Goal: Check status: Check status

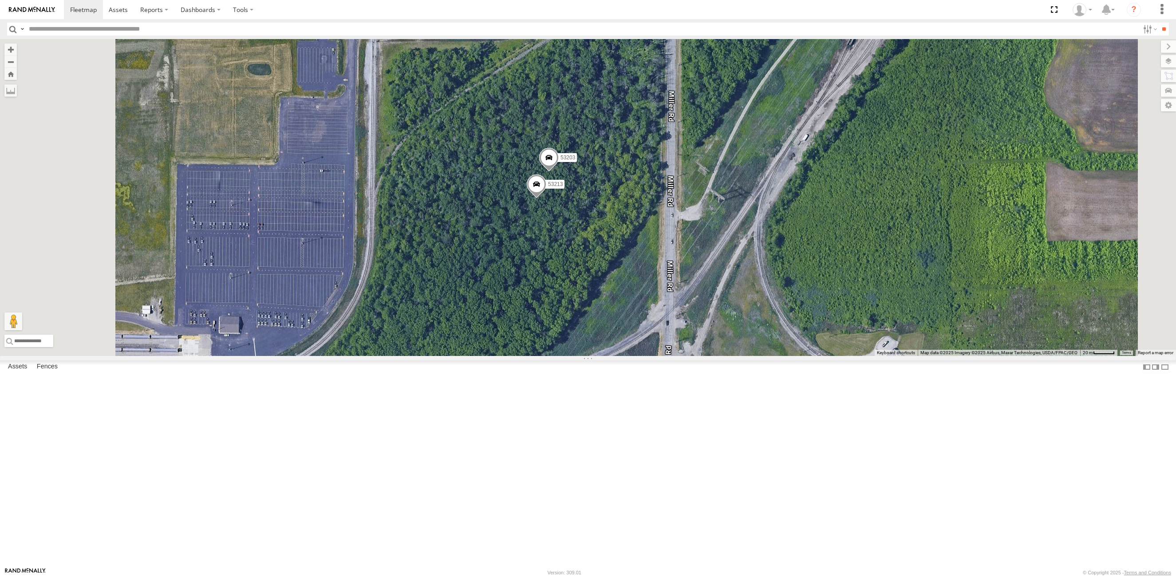
select select "**********"
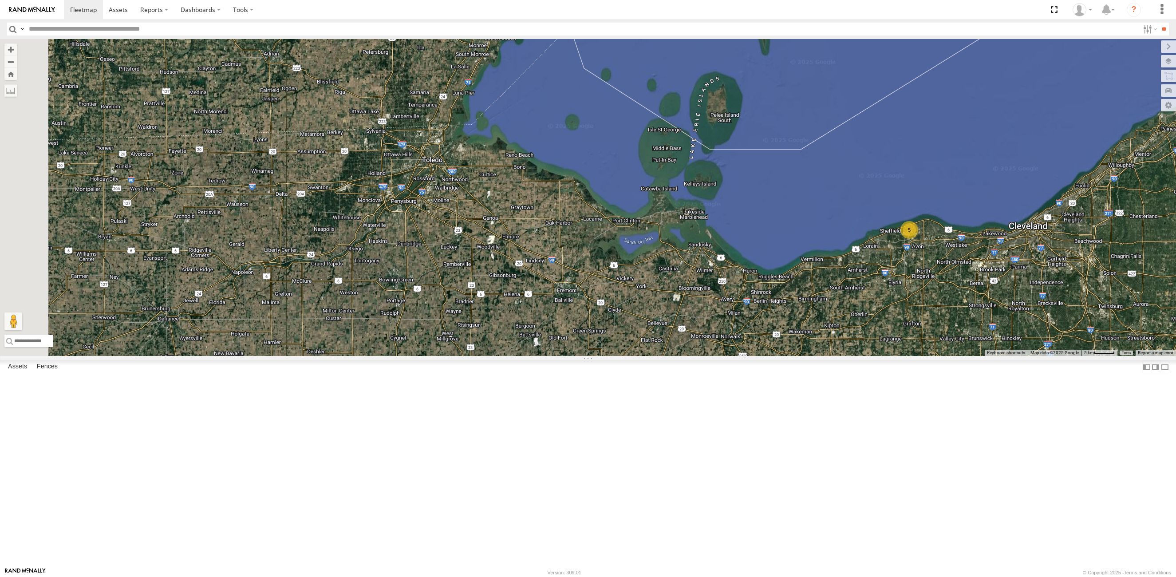
drag, startPoint x: 336, startPoint y: 445, endPoint x: 847, endPoint y: 437, distance: 511.0
click at [847, 356] on div "53225 5" at bounding box center [588, 197] width 1176 height 317
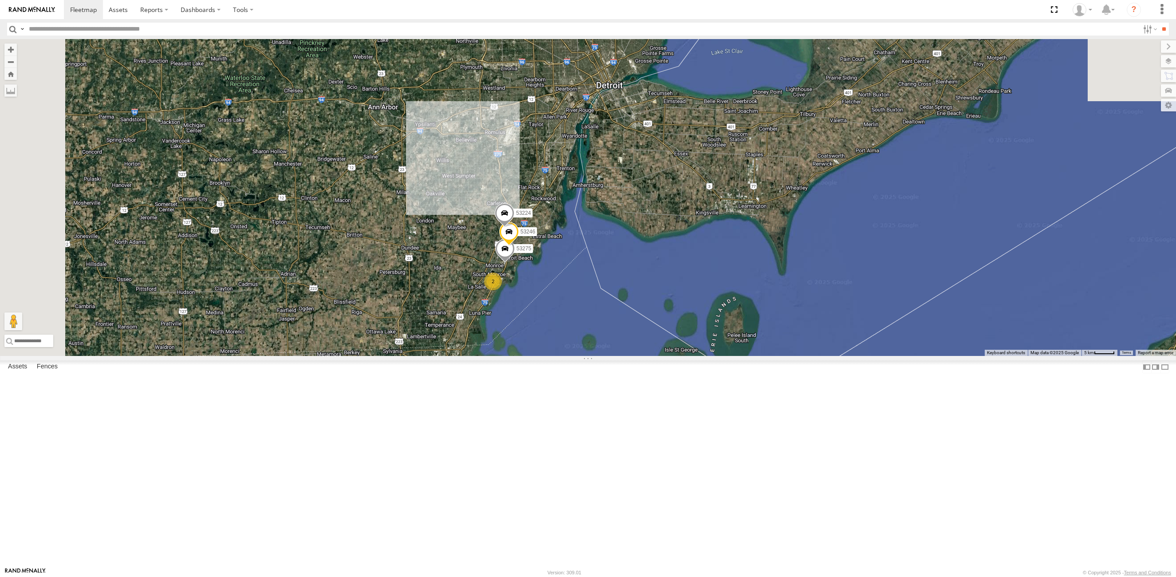
drag, startPoint x: 498, startPoint y: 194, endPoint x: 514, endPoint y: 414, distance: 220.7
click at [514, 356] on div "53225 5 2 53275 53246 53231 53152 53224" at bounding box center [588, 197] width 1176 height 317
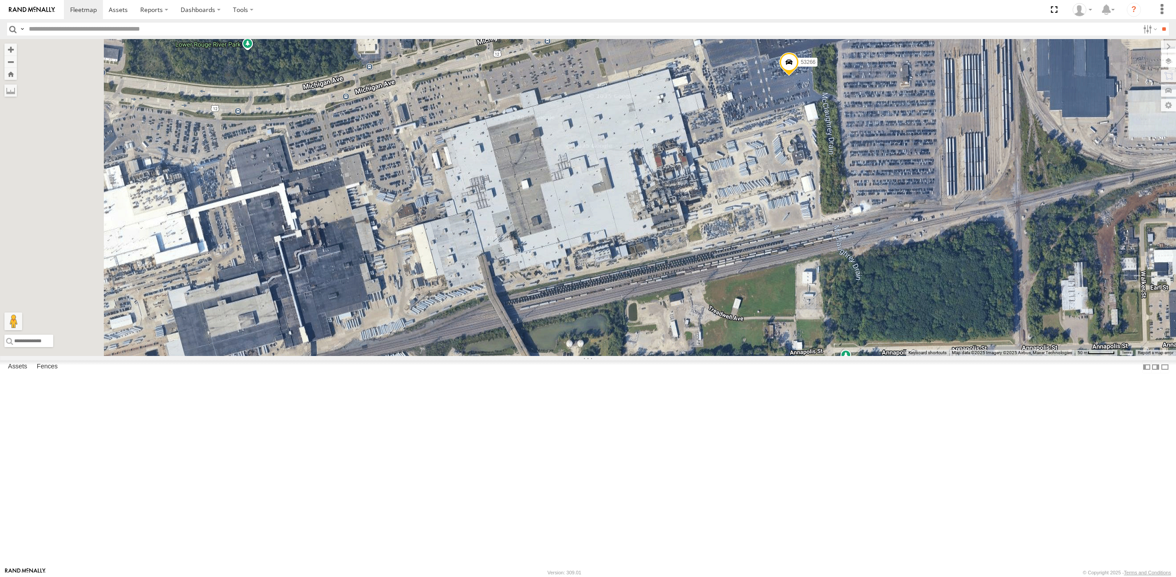
drag, startPoint x: 557, startPoint y: 232, endPoint x: 635, endPoint y: 271, distance: 87.3
click at [635, 271] on div "53225 53275 53246 53231 53152 53224 53221 53266 53217 53211 53235" at bounding box center [588, 197] width 1176 height 317
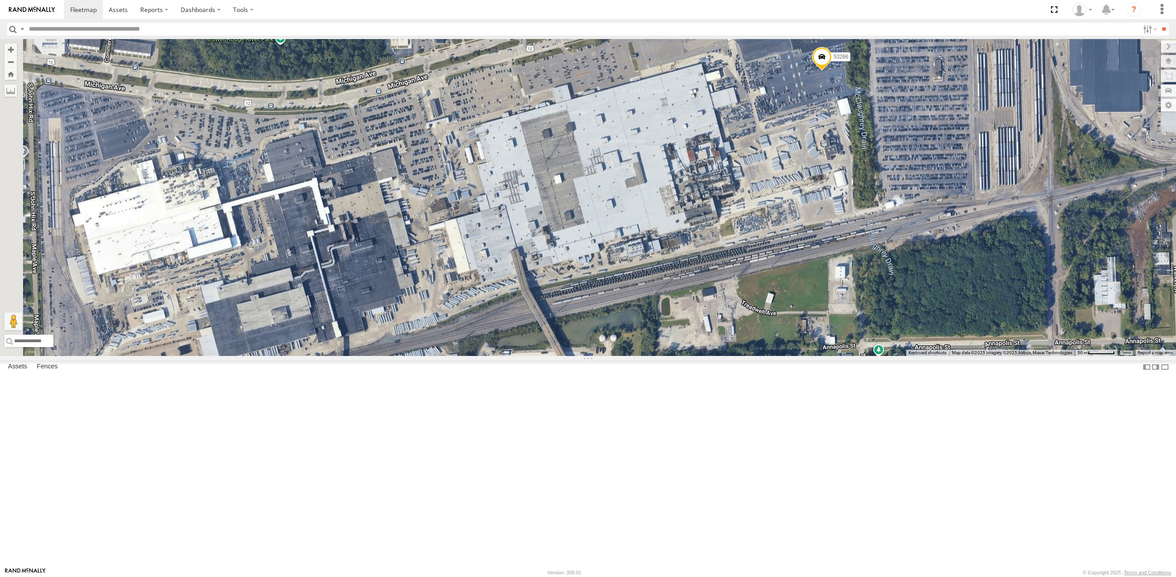
drag, startPoint x: 603, startPoint y: 296, endPoint x: 639, endPoint y: 290, distance: 36.9
click at [639, 290] on div "53225 53275 53246 53231 53152 53224 53221 53266 53217 53211 53235" at bounding box center [588, 197] width 1176 height 317
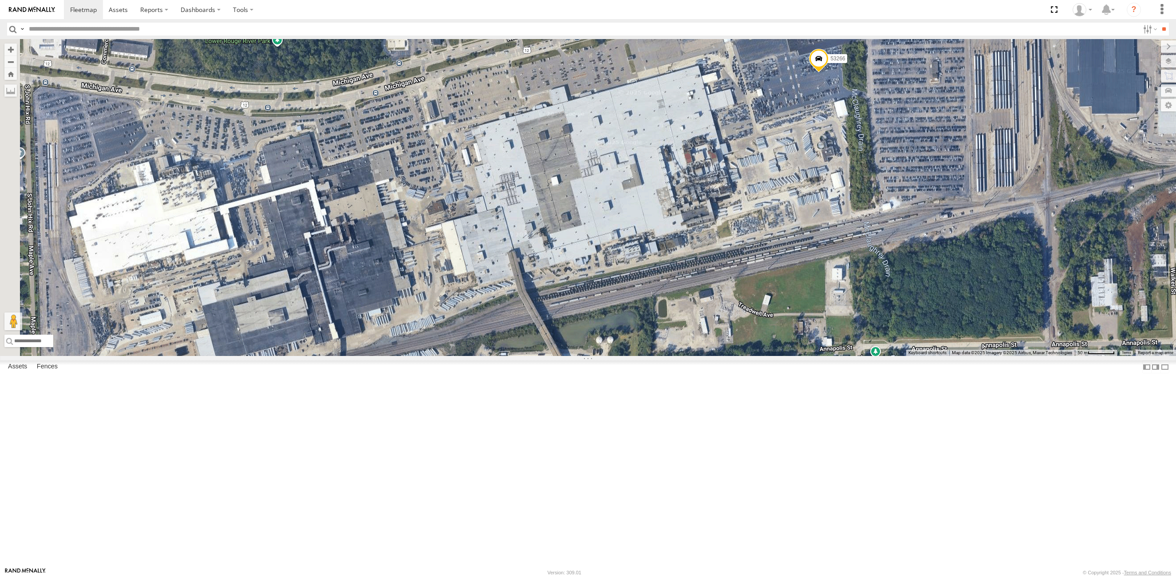
drag, startPoint x: 619, startPoint y: 289, endPoint x: 614, endPoint y: 292, distance: 5.4
click at [614, 292] on div "53225 53275 53246 53231 53152 53224 53221 53266 53217 53211 53235" at bounding box center [588, 197] width 1176 height 317
click at [77, 29] on input "text" at bounding box center [582, 29] width 1114 height 13
type input "*****"
click at [1159, 23] on input "**" at bounding box center [1164, 29] width 10 height 13
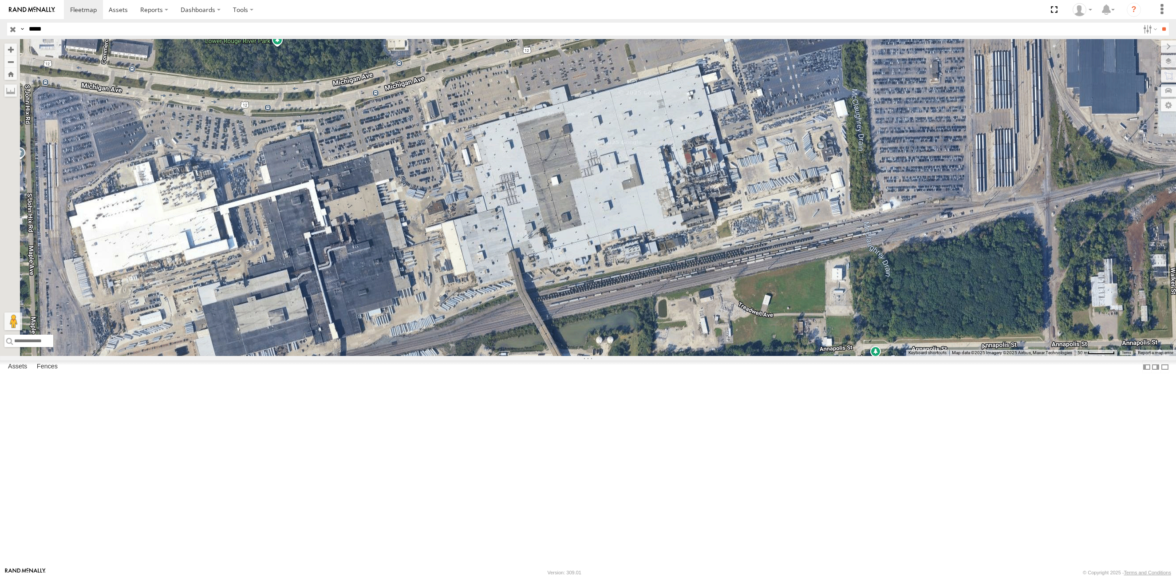
drag, startPoint x: 15, startPoint y: 31, endPoint x: 10, endPoint y: 30, distance: 4.5
click at [15, 31] on input "button" at bounding box center [13, 29] width 12 height 13
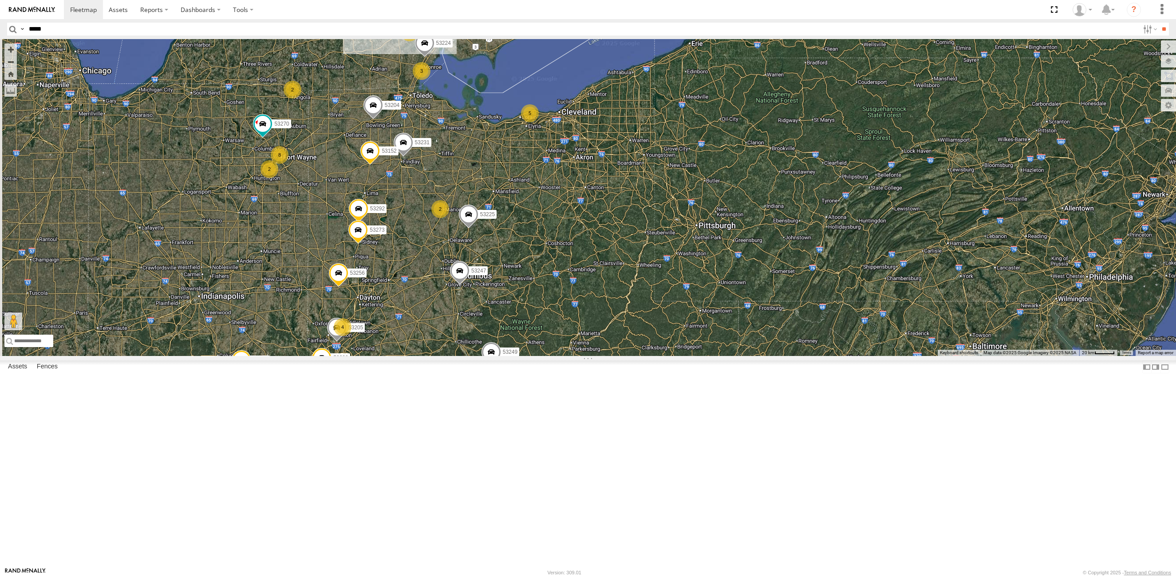
drag, startPoint x: 410, startPoint y: 368, endPoint x: 539, endPoint y: 341, distance: 132.0
click at [539, 341] on div "53246 53224 53211 53225 53204 53231 53152 53292 53235 2 27 8 5 3 9 53216 4 5322…" at bounding box center [588, 197] width 1176 height 317
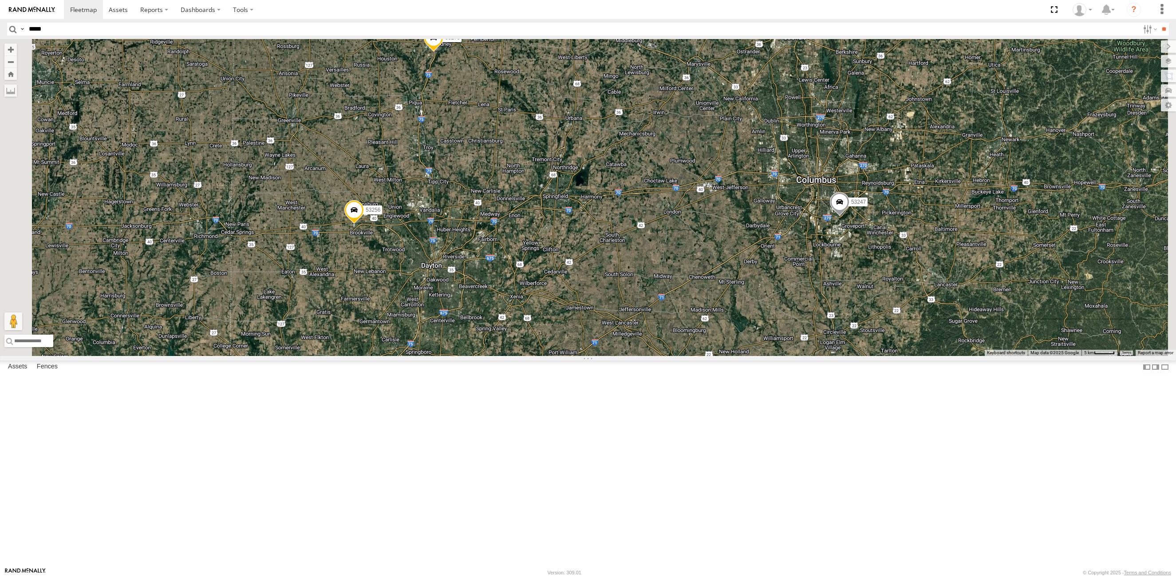
drag, startPoint x: 509, startPoint y: 453, endPoint x: 578, endPoint y: 273, distance: 192.3
click at [578, 273] on div "53246 53224 53211 53225 53204 53231 53152 53292 53235 53216 53223 53247 53256 5…" at bounding box center [588, 197] width 1176 height 317
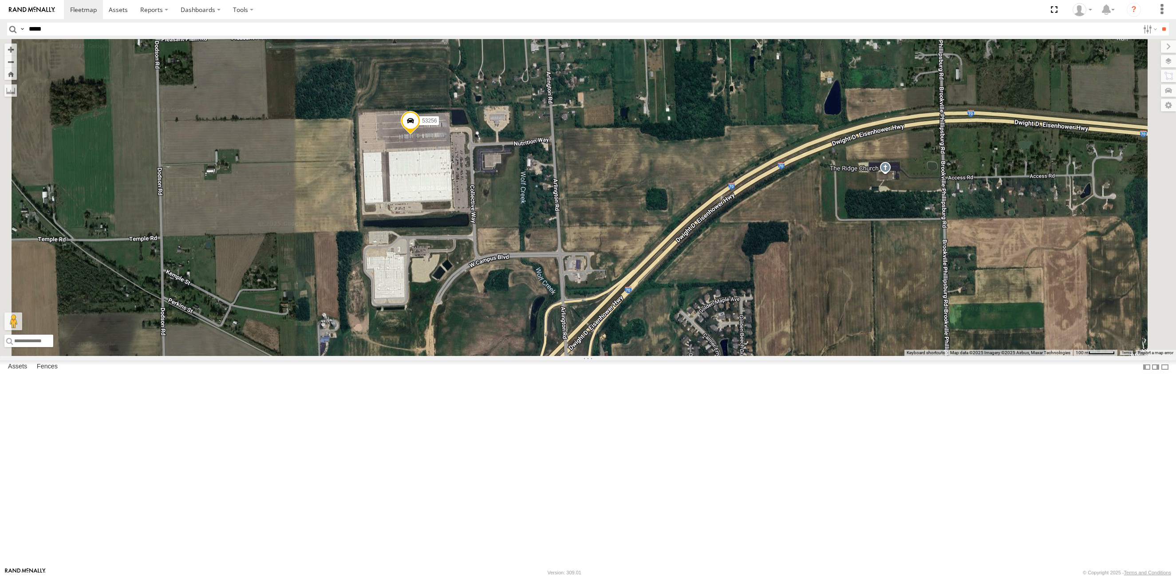
drag, startPoint x: 482, startPoint y: 303, endPoint x: 525, endPoint y: 299, distance: 43.7
click at [525, 299] on div "53246 53224 53211 53225 53204 53231 53152 53292 53235 53216 53223 53247 53256 5…" at bounding box center [588, 197] width 1176 height 317
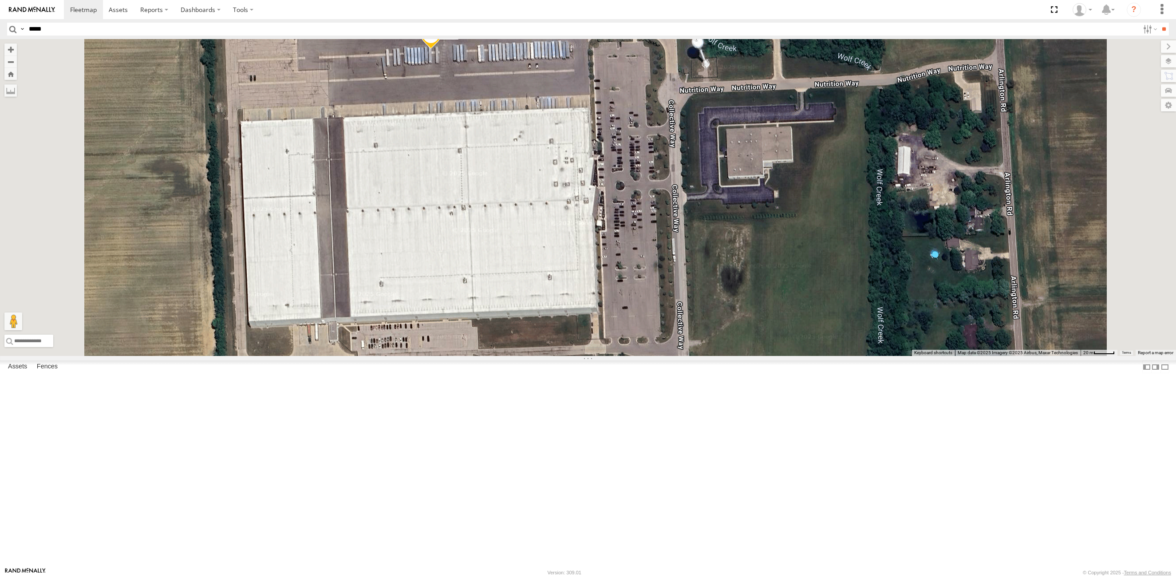
click at [441, 49] on span at bounding box center [431, 37] width 20 height 24
click at [443, 39] on label at bounding box center [434, 36] width 17 height 6
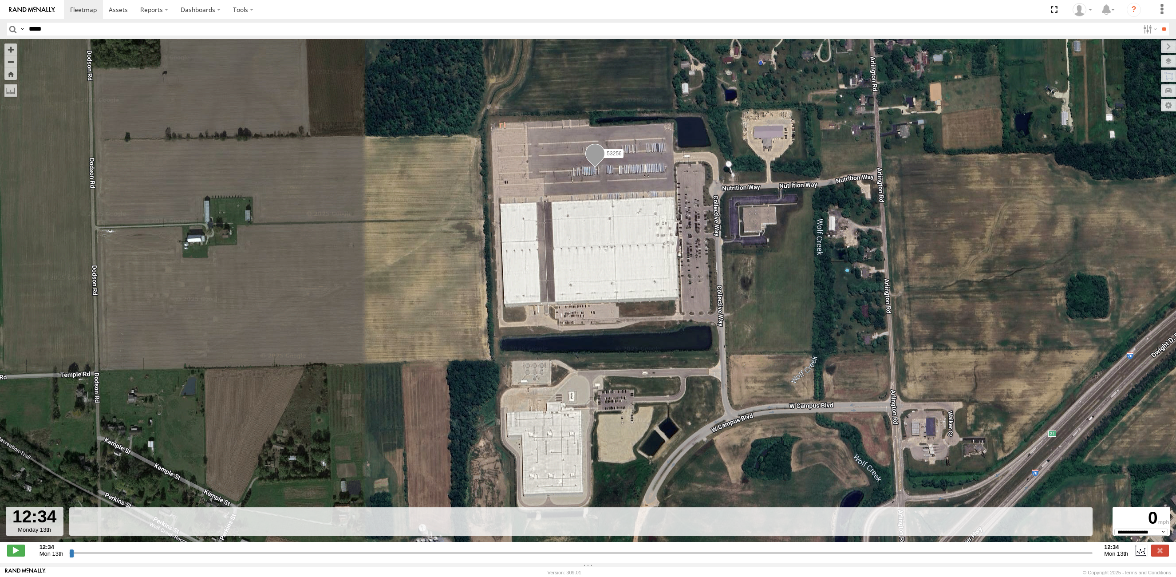
drag, startPoint x: 458, startPoint y: 282, endPoint x: 594, endPoint y: 241, distance: 142.5
click at [594, 241] on div "53256" at bounding box center [588, 295] width 1176 height 512
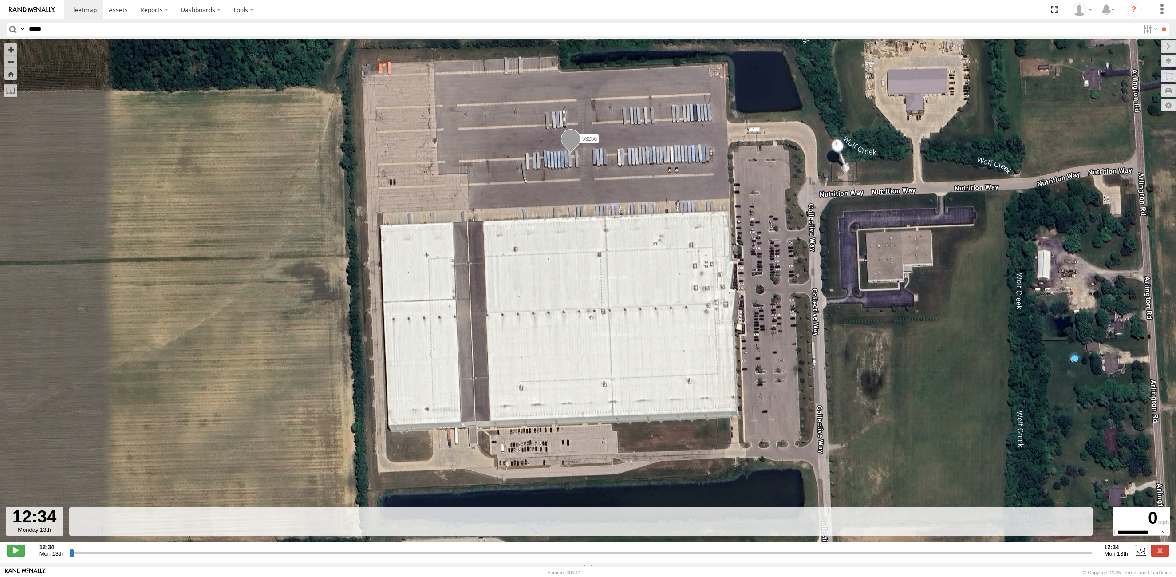
drag, startPoint x: 586, startPoint y: 235, endPoint x: 563, endPoint y: 273, distance: 44.5
click at [563, 273] on div "53256" at bounding box center [588, 295] width 1176 height 512
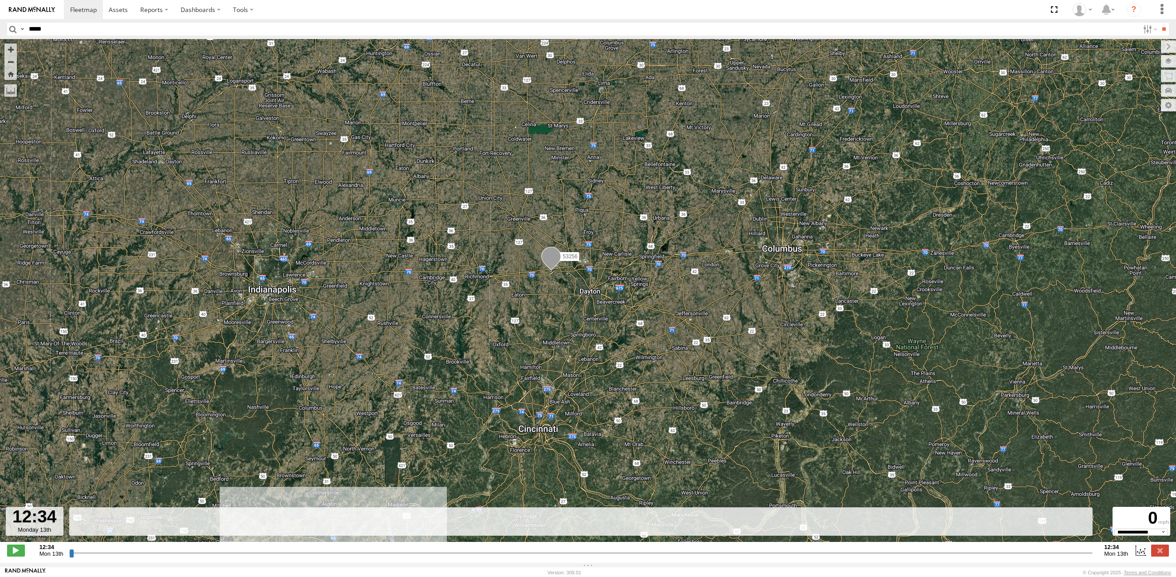
click at [12, 28] on input "button" at bounding box center [13, 29] width 12 height 13
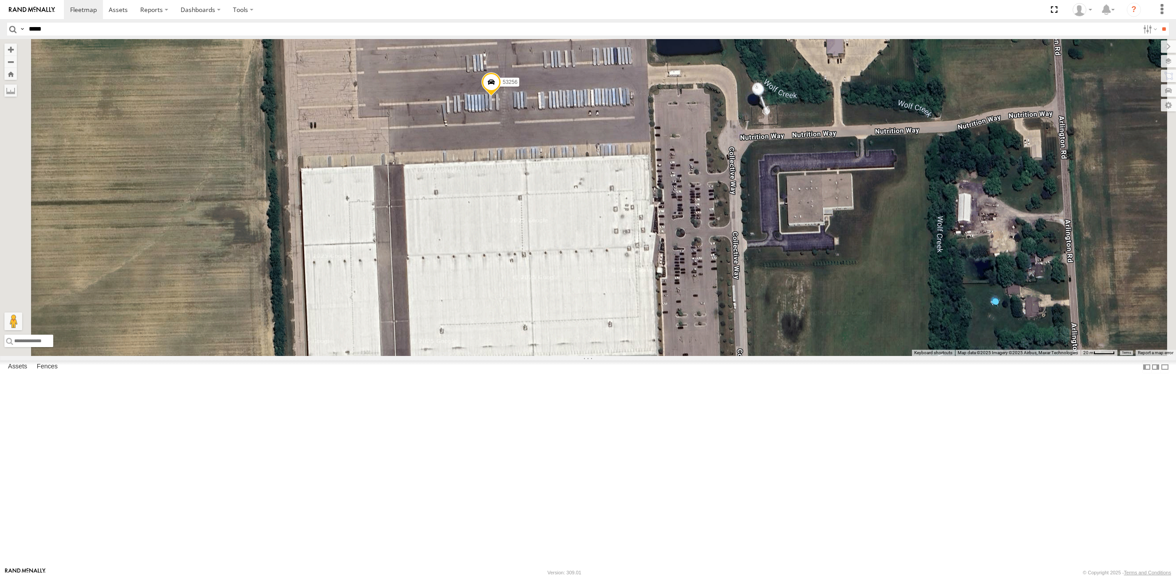
drag, startPoint x: 571, startPoint y: 309, endPoint x: 637, endPoint y: 358, distance: 81.8
click at [637, 356] on div "53256" at bounding box center [588, 197] width 1176 height 317
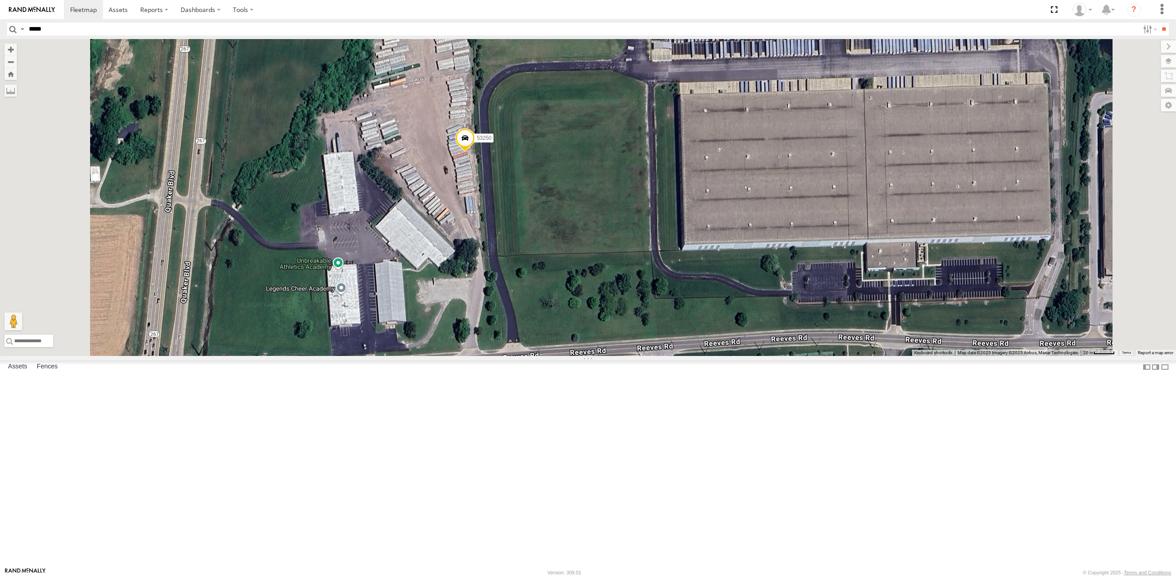
drag, startPoint x: 469, startPoint y: 203, endPoint x: 506, endPoint y: 260, distance: 67.7
click at [506, 260] on div "53256 53216 53223 53247 53225 53273 53249 53241 53292 53205 53204 53210 53103 5…" at bounding box center [588, 197] width 1176 height 317
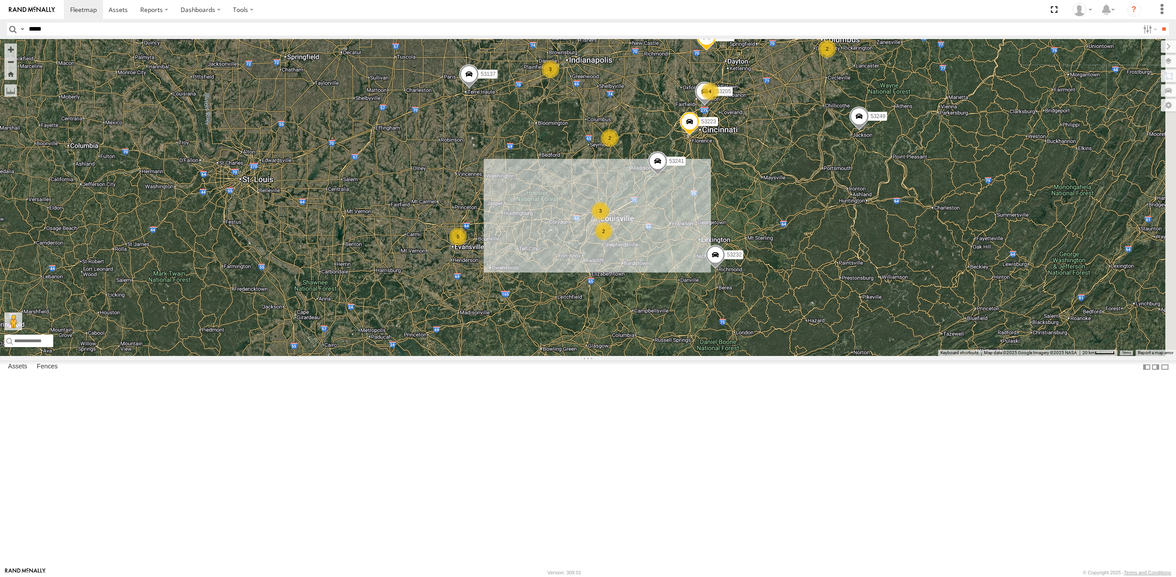
drag, startPoint x: 435, startPoint y: 299, endPoint x: 494, endPoint y: 238, distance: 84.5
click at [494, 238] on div "5 8 2 4 53223 53272 2 5 2 3 5 53143 53207 3 2 53256 53231 53152 53270 2 53137 5…" at bounding box center [588, 197] width 1176 height 317
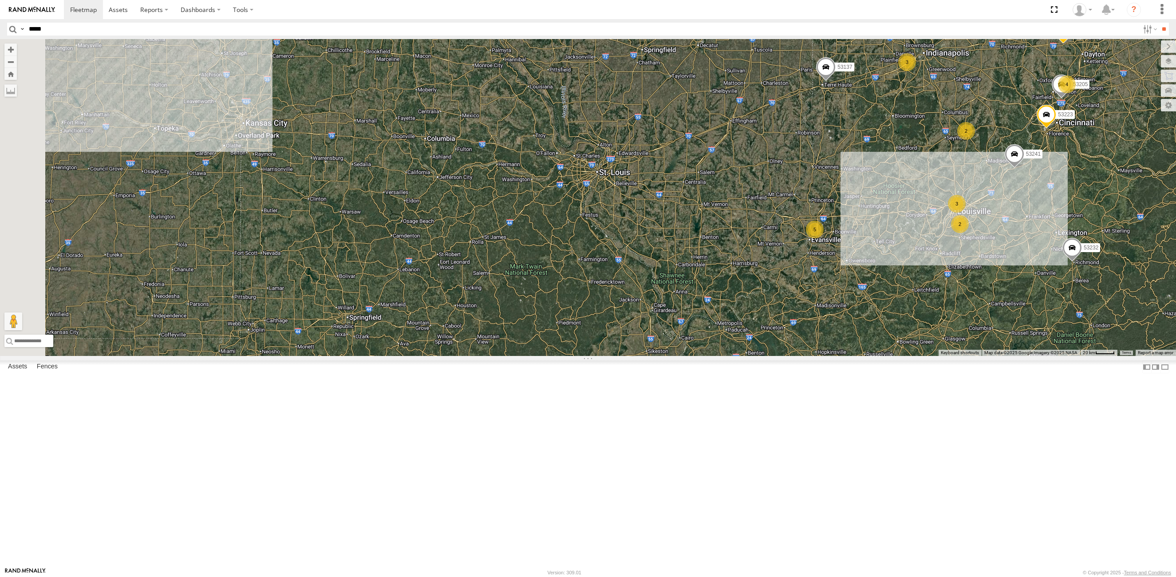
drag, startPoint x: 422, startPoint y: 229, endPoint x: 759, endPoint y: 222, distance: 336.6
click at [760, 222] on div "5 8 2 4 53223 53272 2 5 2 3 5 53143 53207 3 2 53256 53231 53152 53270 2 53137 5…" at bounding box center [588, 197] width 1176 height 317
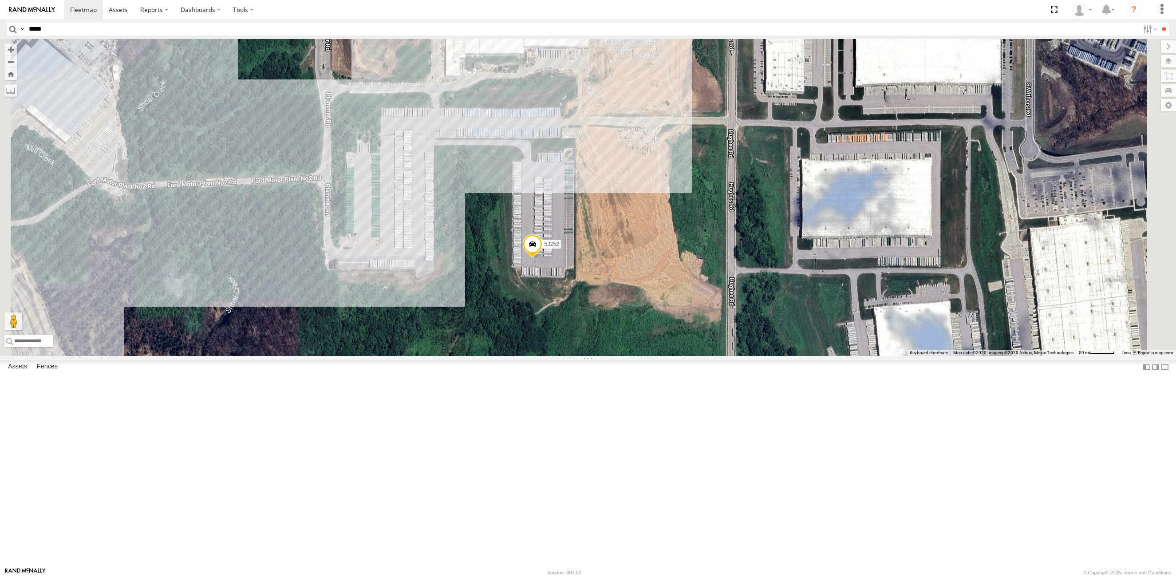
drag, startPoint x: 489, startPoint y: 258, endPoint x: 490, endPoint y: 290, distance: 32.4
click at [490, 290] on div "53223 53204 53143 53256 53231 53152 53137 53249 53241 53232 53141 53136 53252" at bounding box center [588, 197] width 1176 height 317
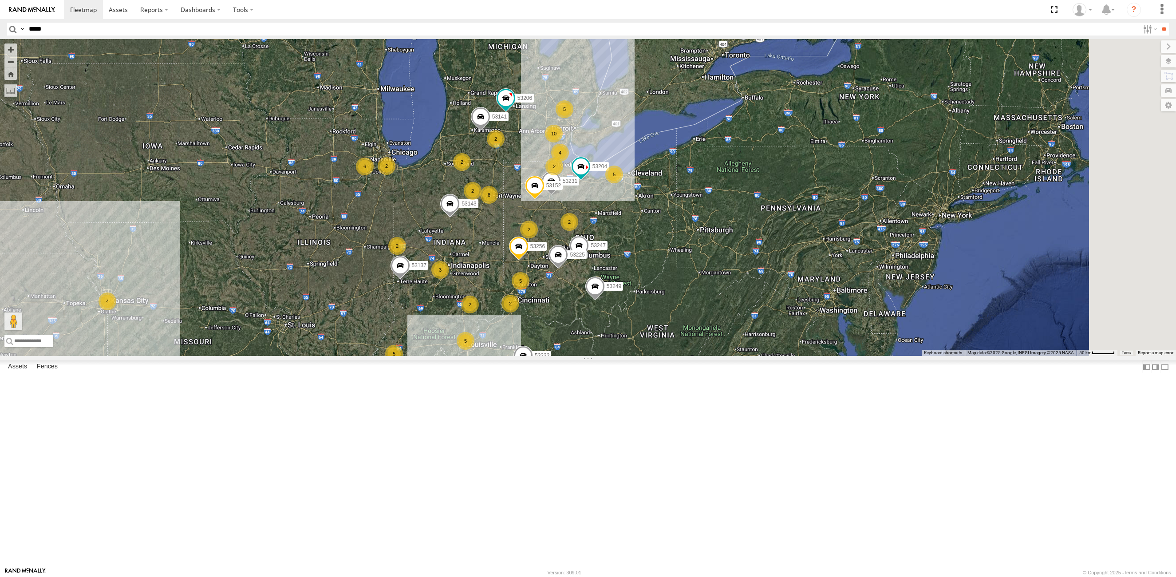
drag, startPoint x: 911, startPoint y: 111, endPoint x: 687, endPoint y: 304, distance: 295.2
click at [687, 304] on div "53143 53256 53137 53232 53206 5 8 5 4 10 2 5 2 2 2 4 53247 53225 5 2 53204 2 5 …" at bounding box center [588, 197] width 1176 height 317
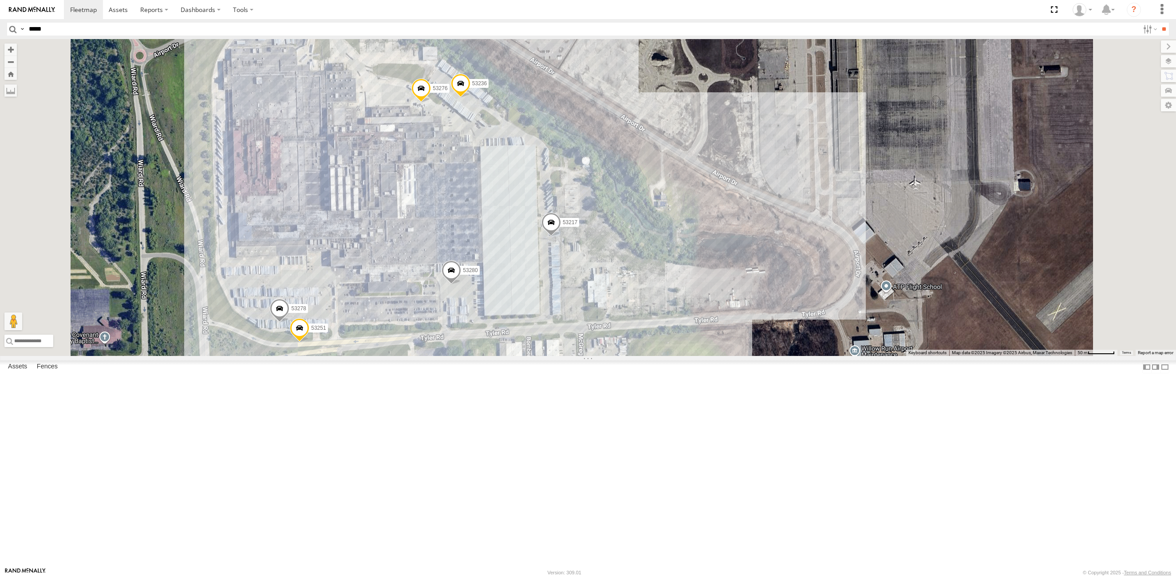
drag, startPoint x: 555, startPoint y: 210, endPoint x: 532, endPoint y: 416, distance: 207.3
click at [532, 356] on div "53143 53256 53137 53232 53206 53247 53225 53204 53231 53152 53249 53141 53238 5…" at bounding box center [588, 197] width 1176 height 317
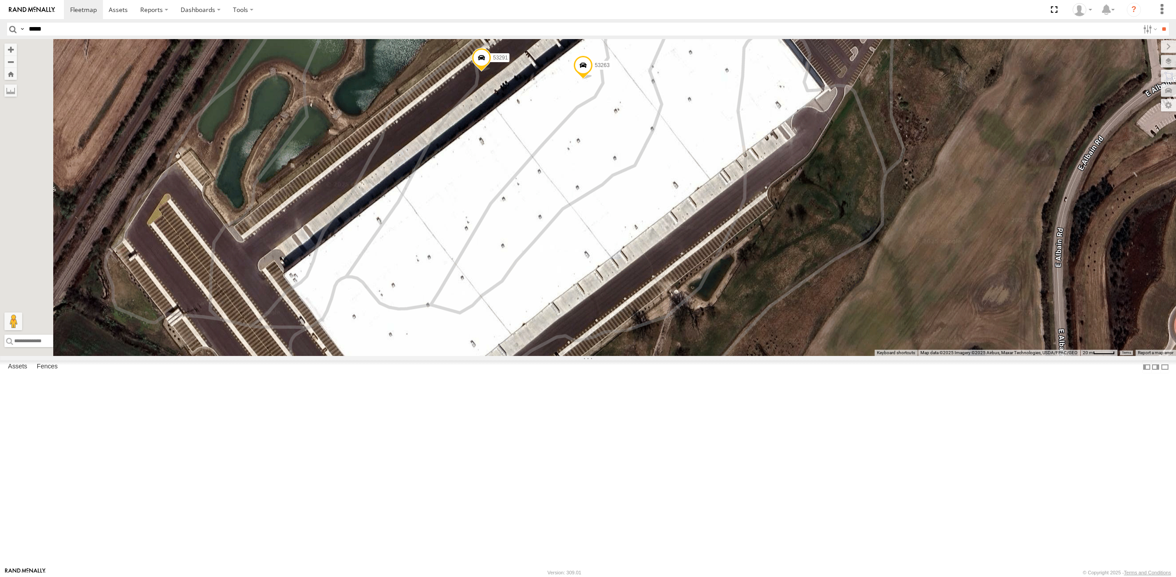
drag, startPoint x: 607, startPoint y: 328, endPoint x: 686, endPoint y: 251, distance: 109.9
click at [686, 251] on div "53266 53224 53211 53235 53206 53246 53204 53212 53231 53238 53152 53270 53274 5…" at bounding box center [588, 197] width 1176 height 317
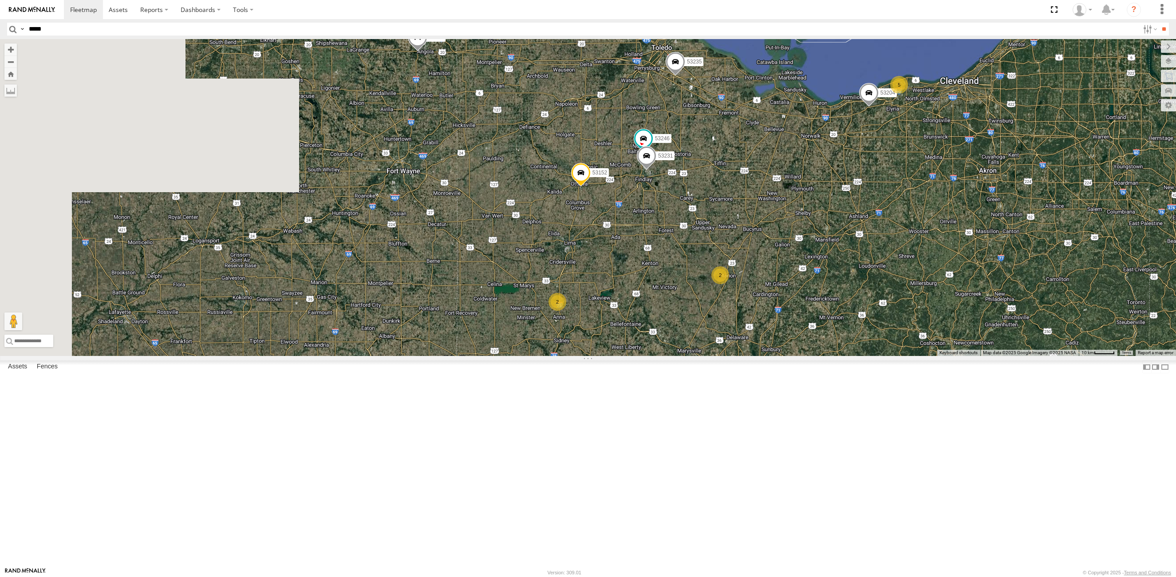
drag, startPoint x: 378, startPoint y: 374, endPoint x: 642, endPoint y: 336, distance: 266.8
click at [642, 336] on div "3 6 5 53246 53204 2 53231 2 53152 53266 53270 2 53224 53265 53211 53235 53136" at bounding box center [588, 197] width 1176 height 317
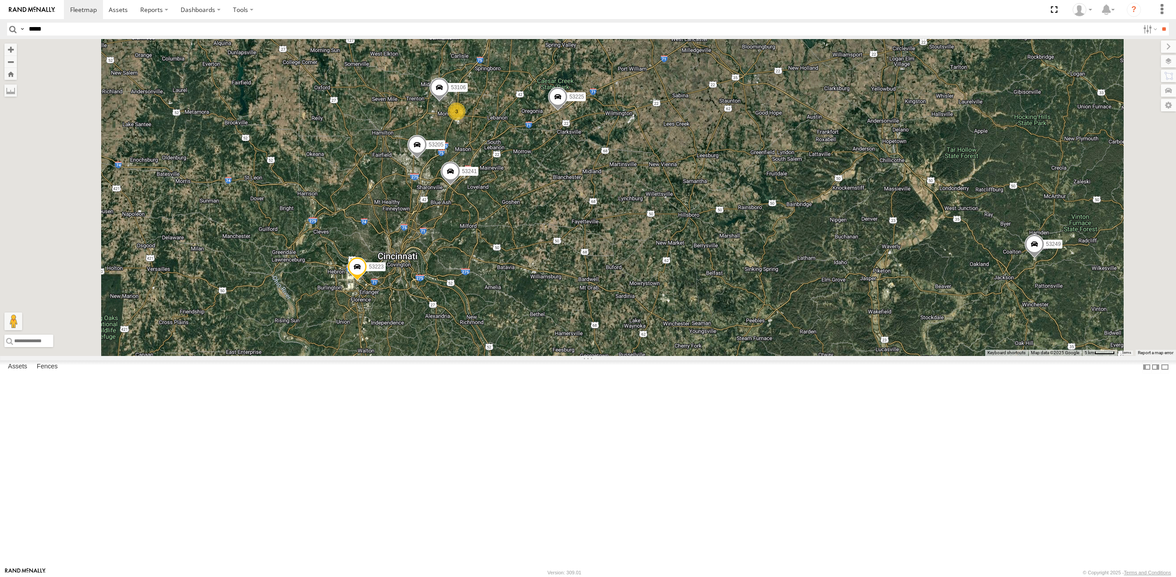
drag, startPoint x: 503, startPoint y: 176, endPoint x: 530, endPoint y: 301, distance: 127.0
click at [530, 301] on div "53206 53223 53247 53225 53103 53256 53238 53152 53270 53274 53249 53290 53265 5…" at bounding box center [588, 197] width 1176 height 317
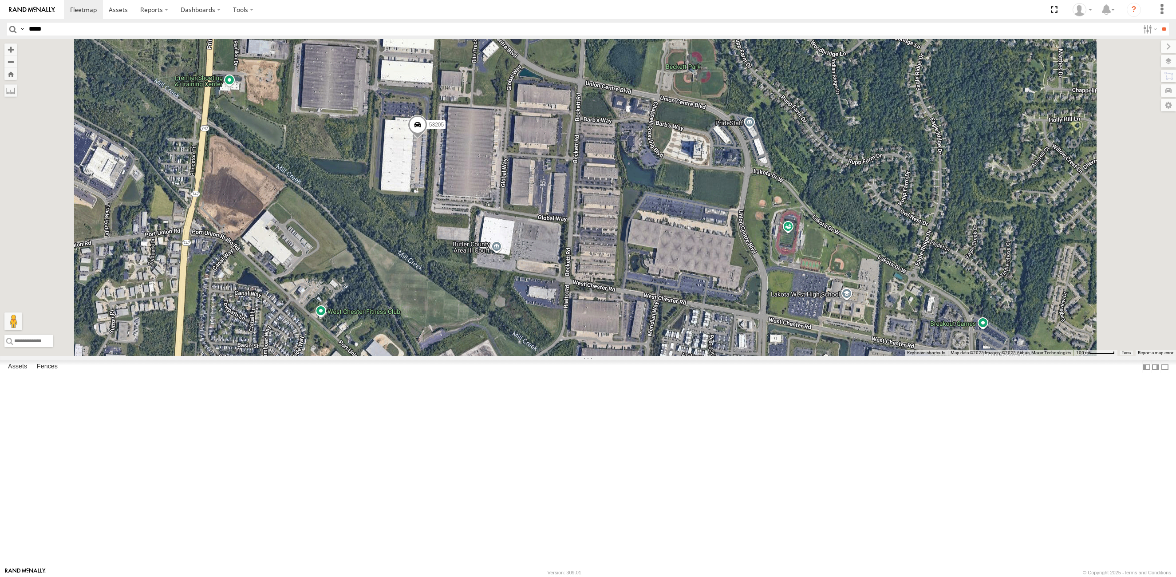
click at [427, 139] on span at bounding box center [418, 127] width 20 height 24
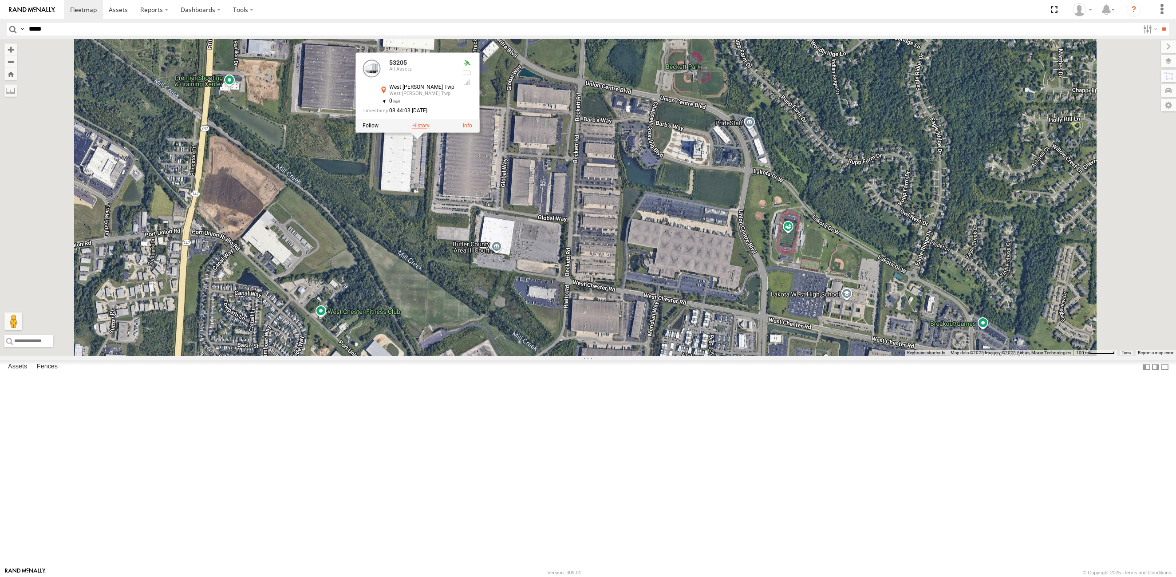
click at [430, 129] on label at bounding box center [420, 126] width 17 height 6
type input "**********"
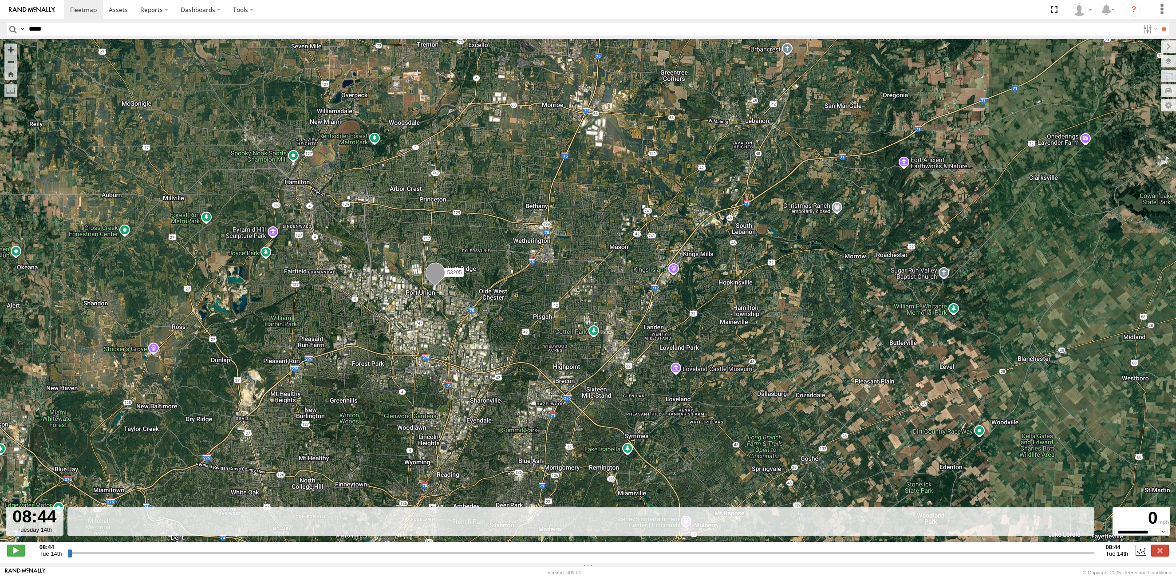
click at [12, 25] on input "button" at bounding box center [13, 29] width 12 height 13
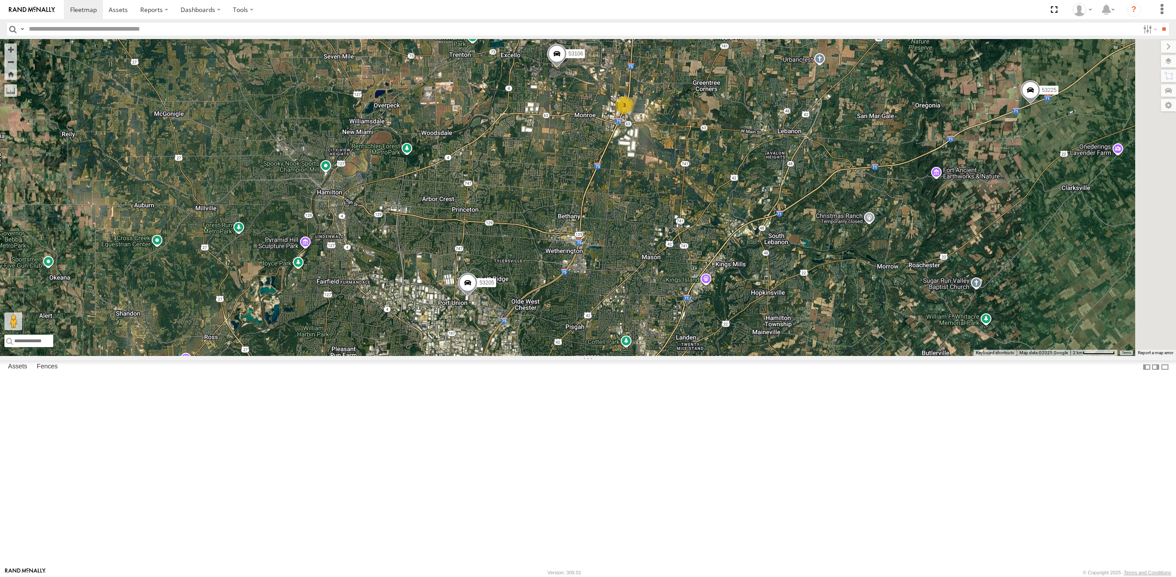
select select "**********"
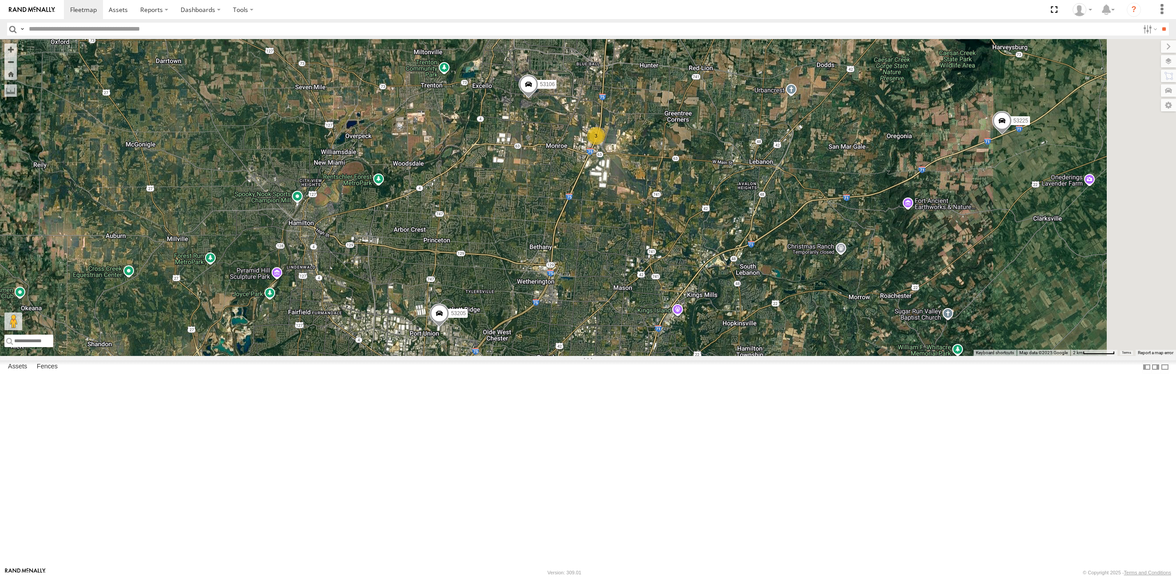
click at [645, 267] on div "53205 53106 3 53225 53241" at bounding box center [588, 197] width 1176 height 317
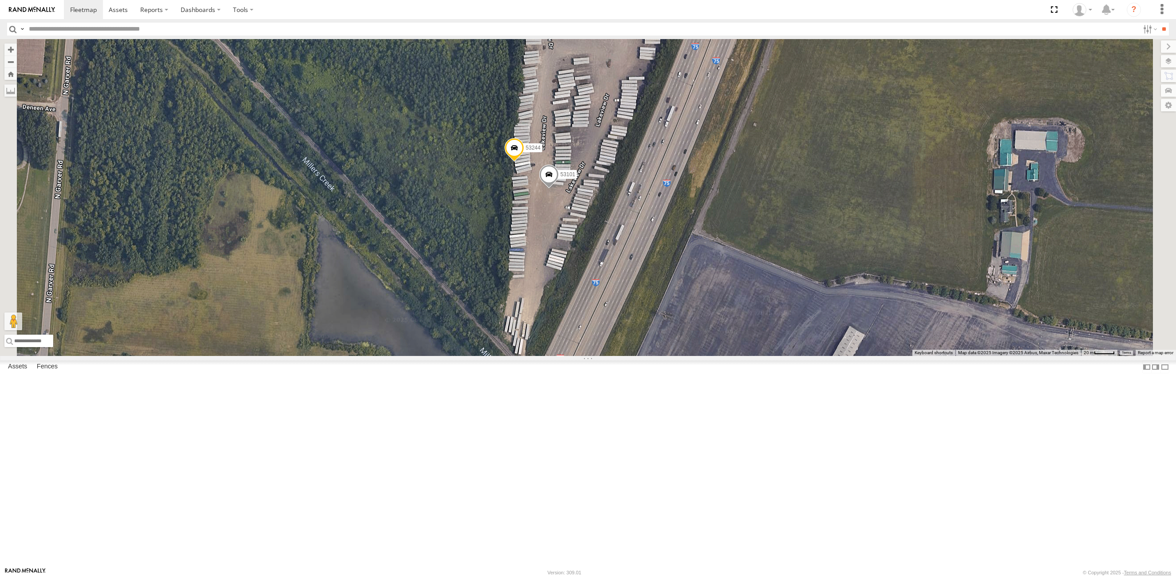
click at [651, 26] on span at bounding box center [641, 14] width 20 height 24
click at [653, 16] on label at bounding box center [644, 12] width 17 height 6
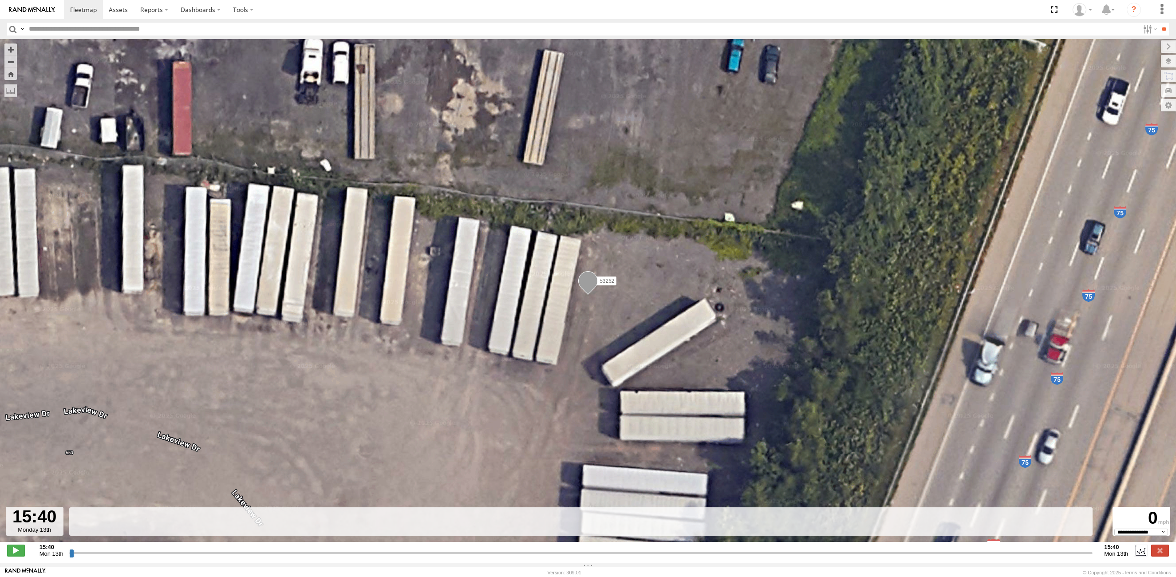
click at [12, 30] on input "button" at bounding box center [13, 29] width 12 height 13
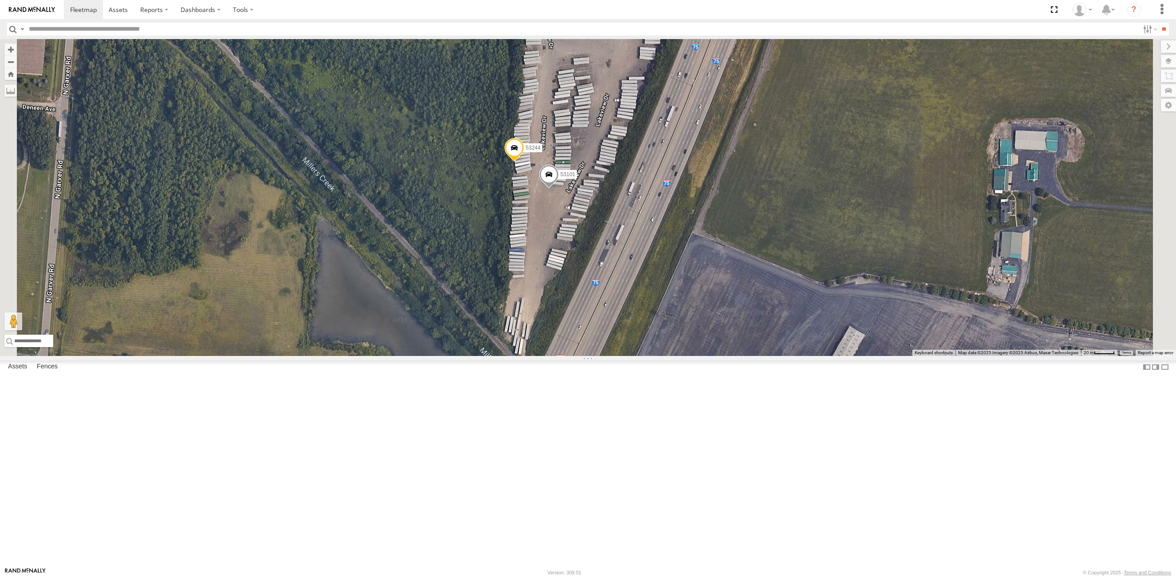
click at [559, 189] on span at bounding box center [549, 177] width 20 height 24
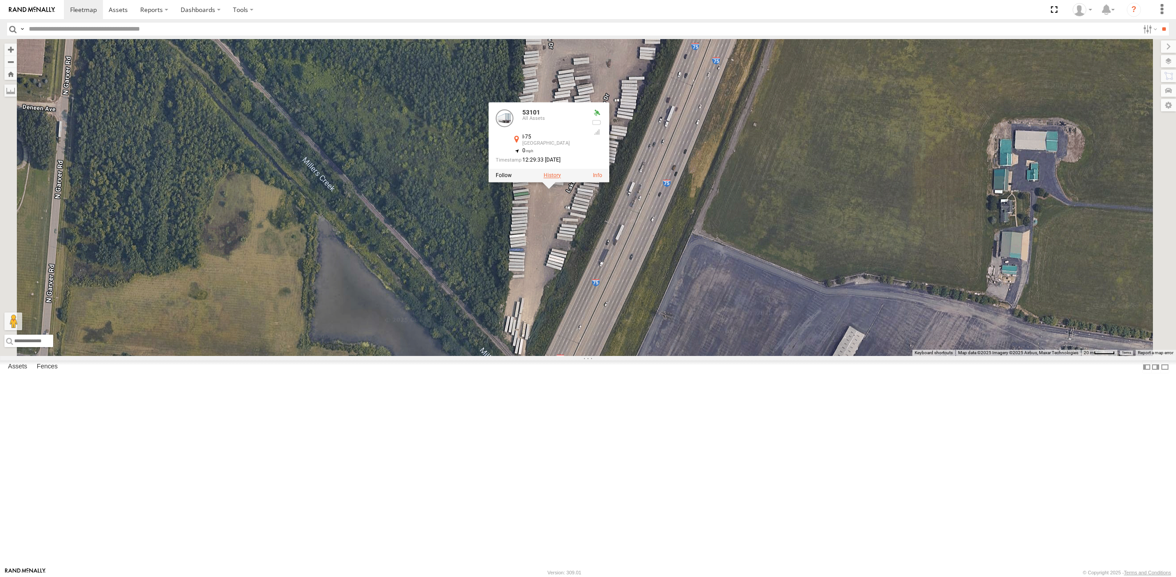
click at [561, 178] on label at bounding box center [552, 175] width 17 height 6
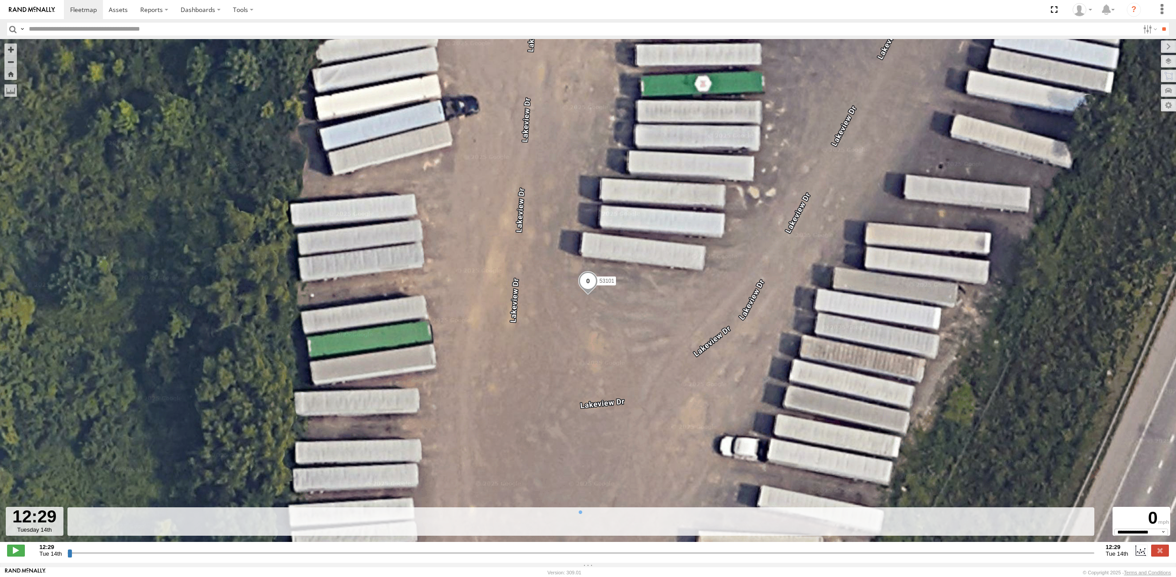
click at [12, 25] on input "button" at bounding box center [13, 29] width 12 height 13
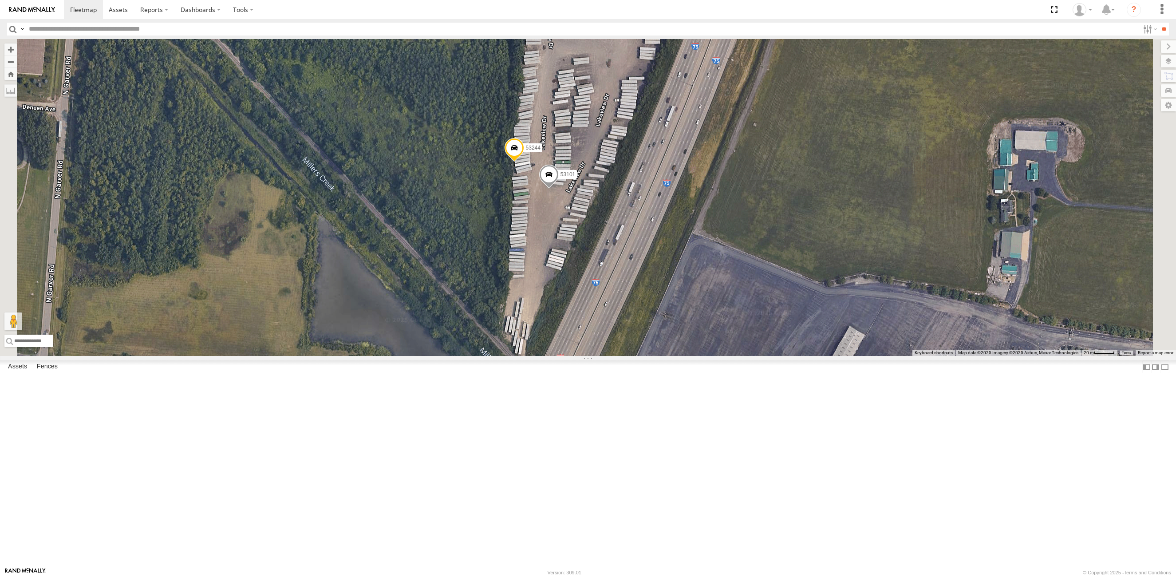
click at [524, 162] on span at bounding box center [515, 150] width 20 height 24
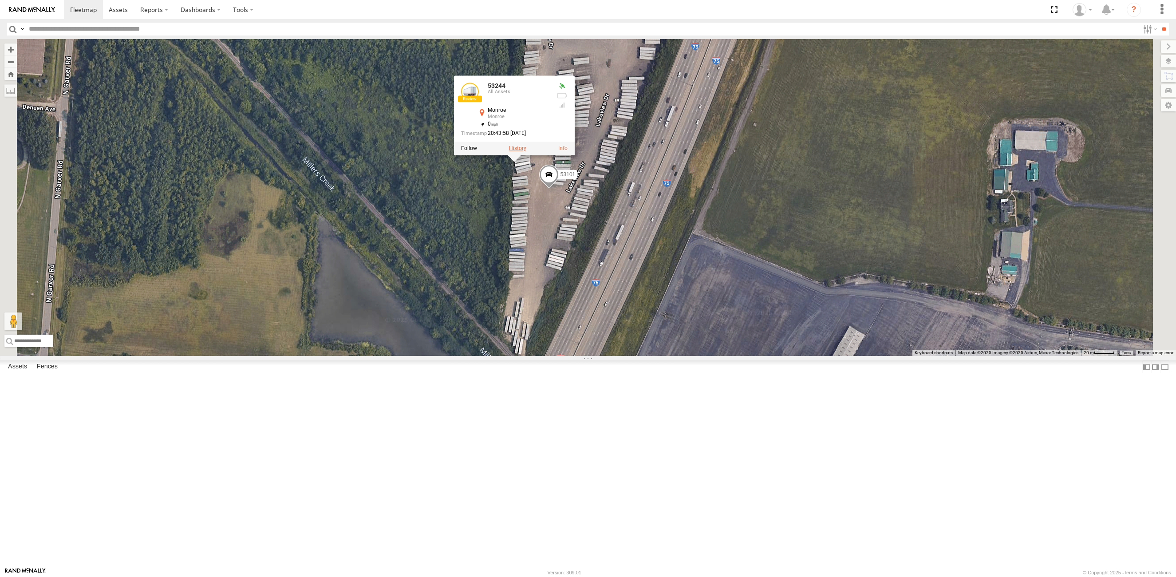
click at [526, 152] on label at bounding box center [517, 149] width 17 height 6
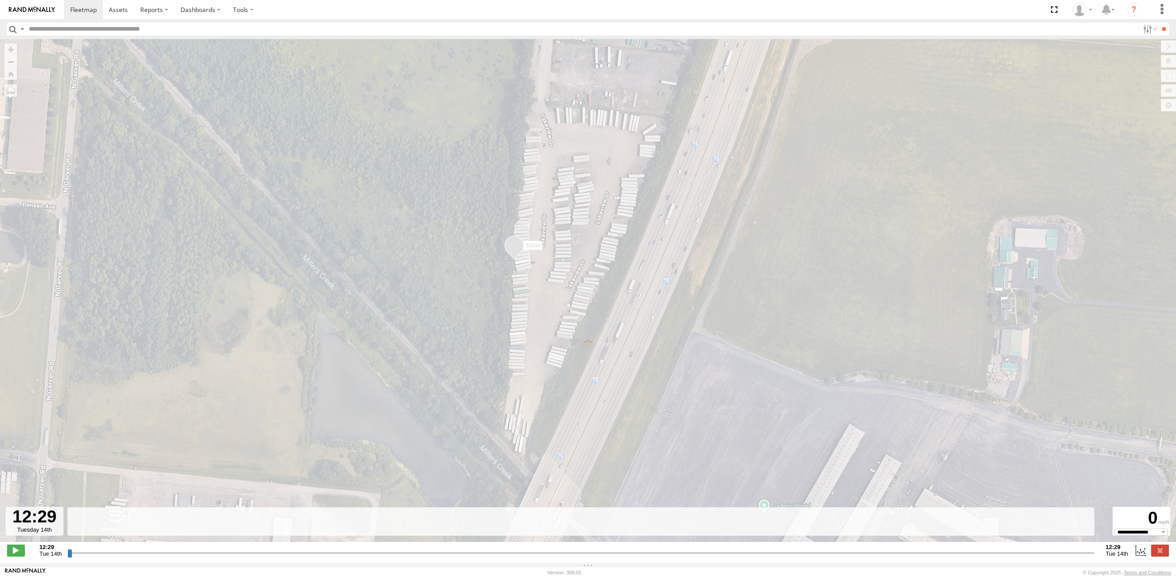
type input "**********"
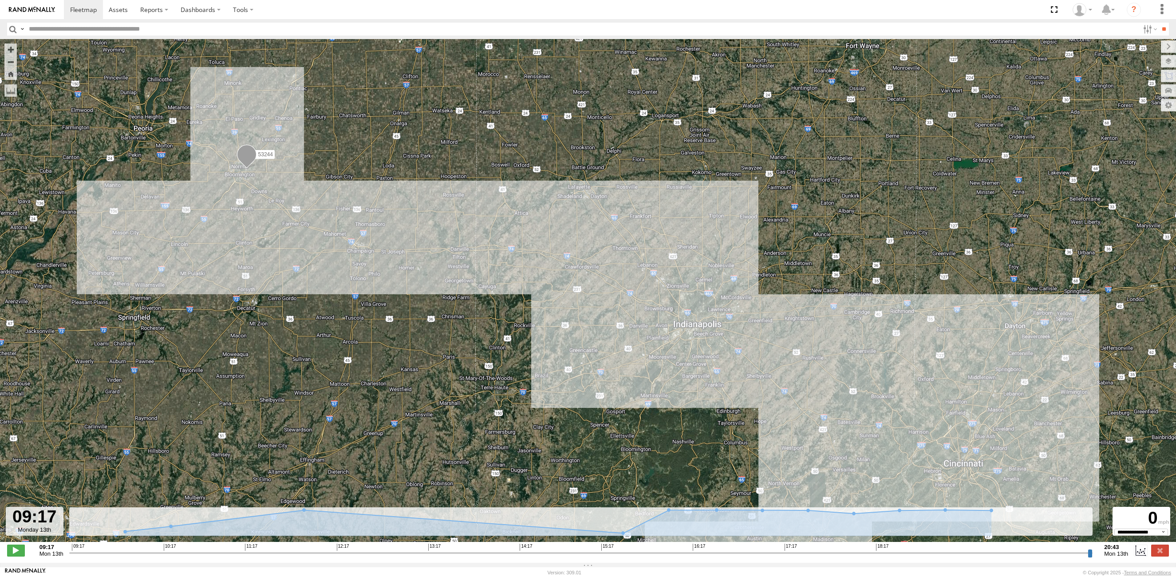
click at [12, 28] on input "button" at bounding box center [13, 29] width 12 height 13
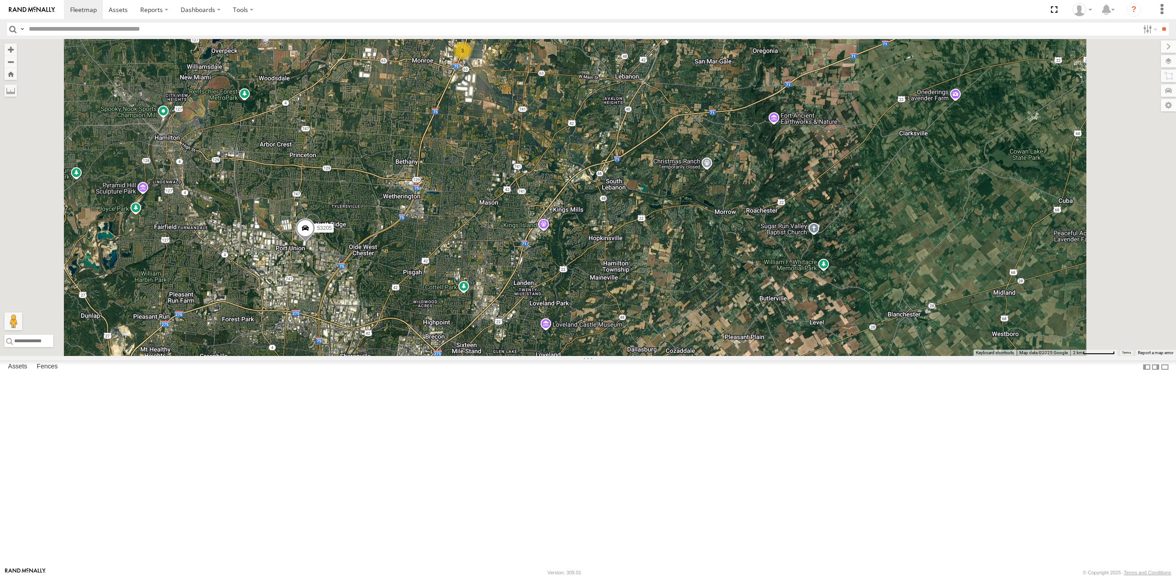
drag, startPoint x: 428, startPoint y: 419, endPoint x: 447, endPoint y: 298, distance: 122.2
click at [447, 298] on div "53106 3 53247 53205" at bounding box center [588, 197] width 1176 height 317
